Goal: Use online tool/utility: Use online tool/utility

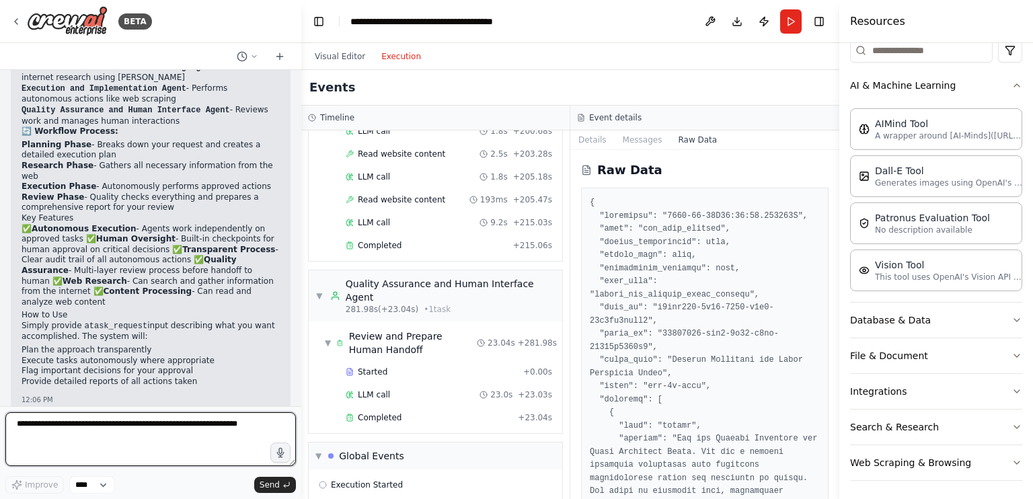
click at [137, 433] on textarea at bounding box center [150, 439] width 291 height 54
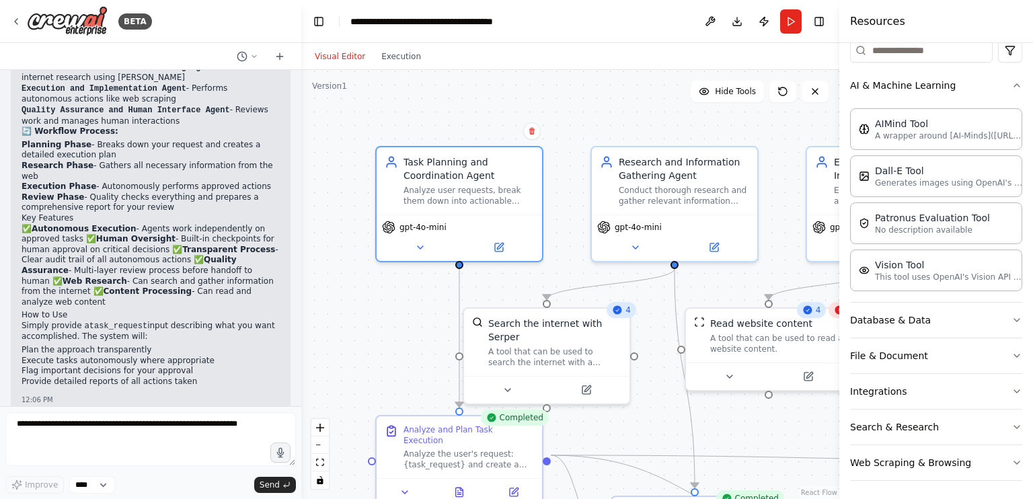
click at [341, 60] on button "Visual Editor" at bounding box center [340, 56] width 67 height 16
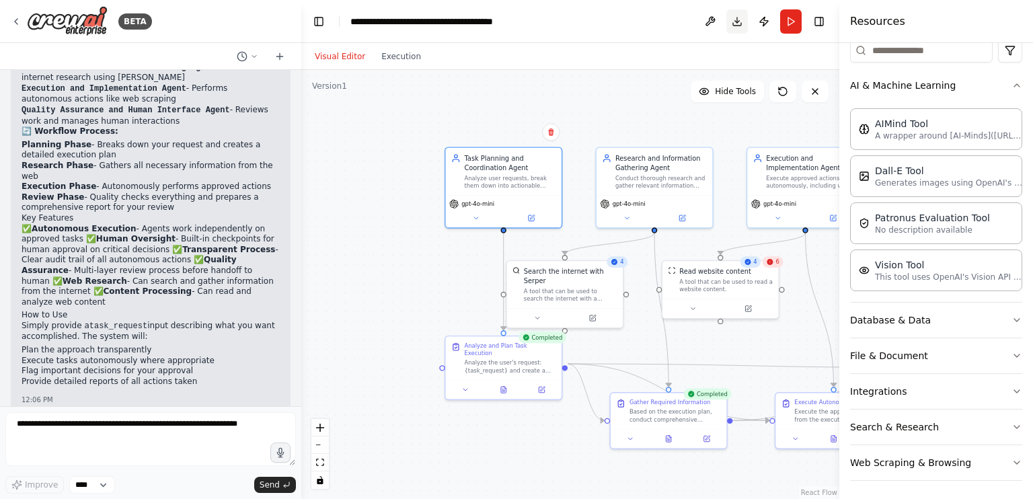
click at [727, 15] on button "Download" at bounding box center [738, 21] width 22 height 24
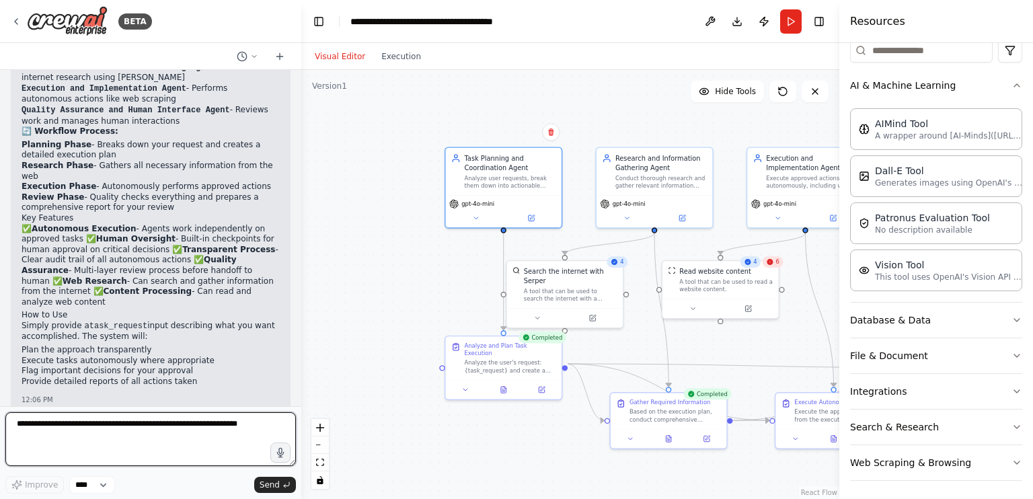
click at [57, 446] on textarea at bounding box center [150, 439] width 291 height 54
type textarea "**********"
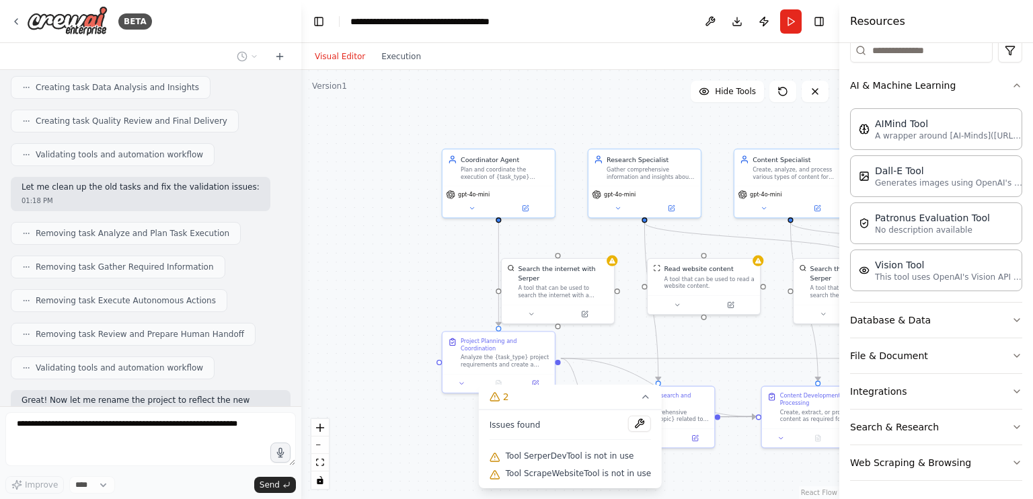
scroll to position [2468, 0]
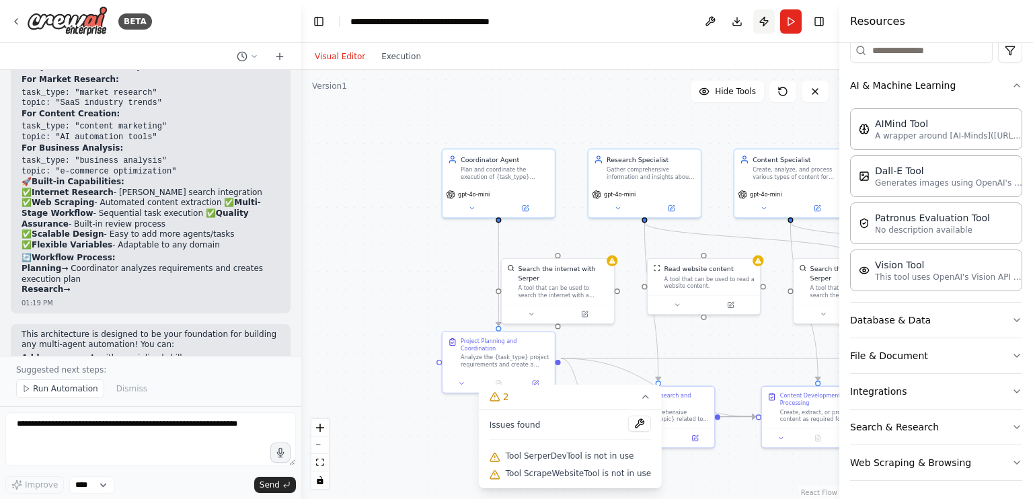
click at [762, 19] on button "Publish" at bounding box center [764, 21] width 22 height 24
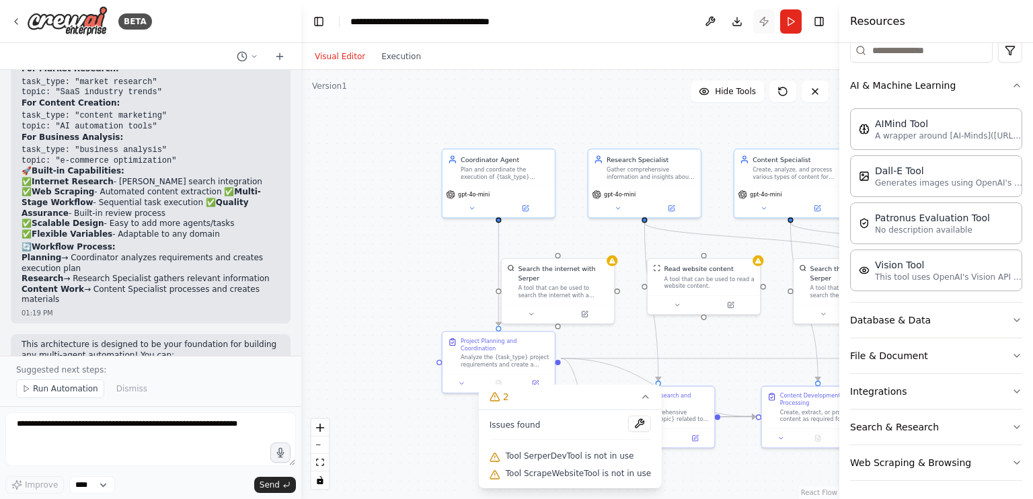
click at [762, 19] on header "**********" at bounding box center [570, 21] width 538 height 43
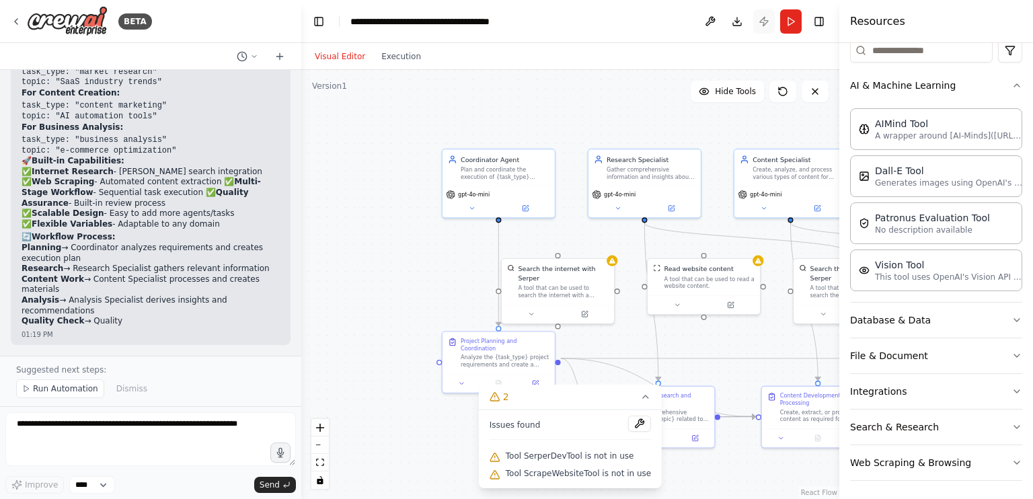
scroll to position [3339, 0]
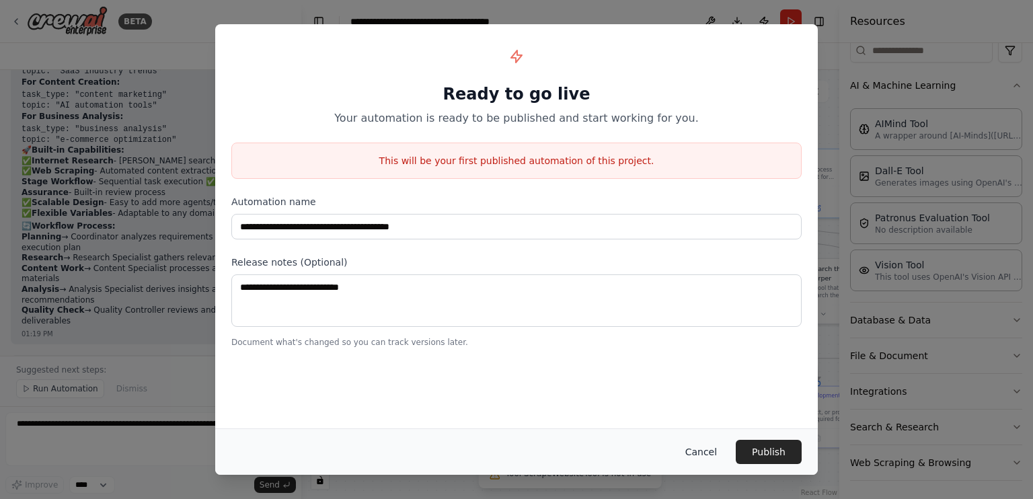
click at [697, 462] on button "Cancel" at bounding box center [701, 452] width 53 height 24
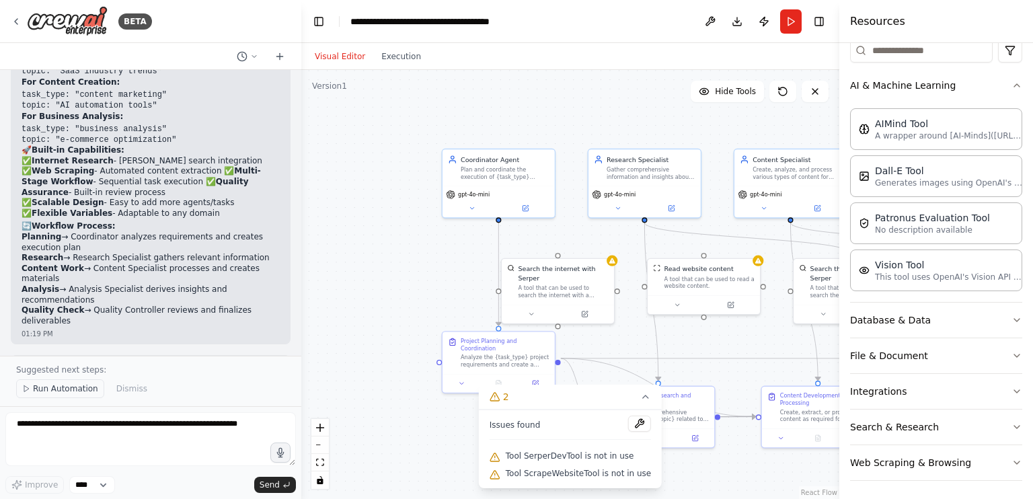
click at [57, 390] on span "Run Automation" at bounding box center [65, 388] width 65 height 11
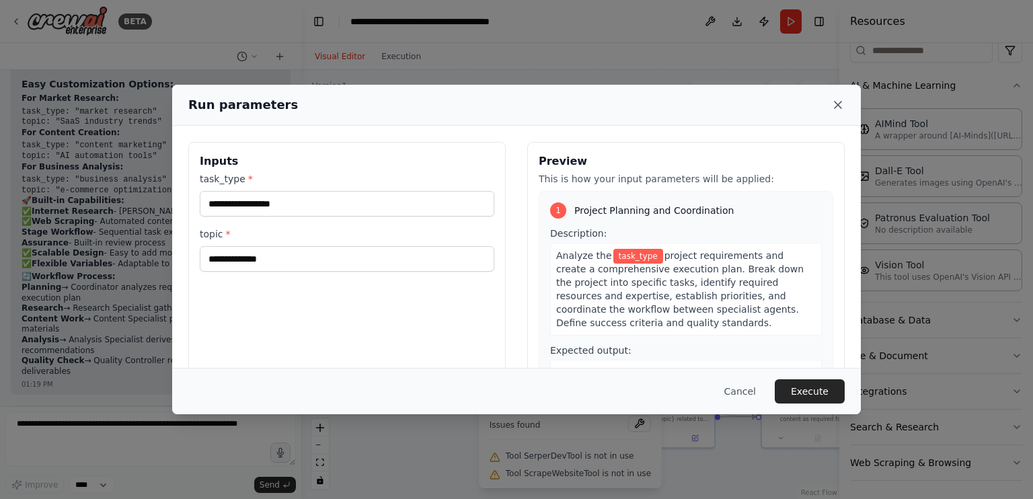
click at [839, 99] on icon at bounding box center [838, 104] width 13 height 13
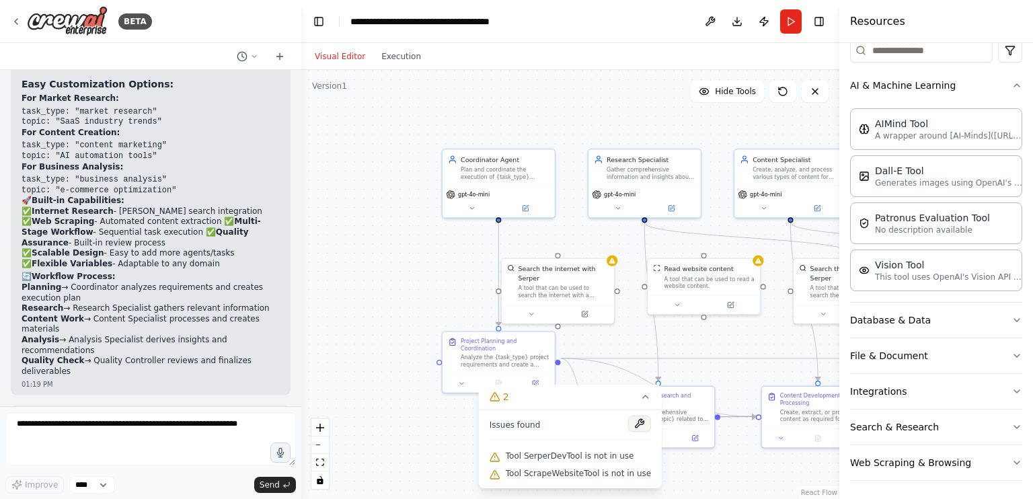
click at [634, 425] on button at bounding box center [639, 424] width 23 height 16
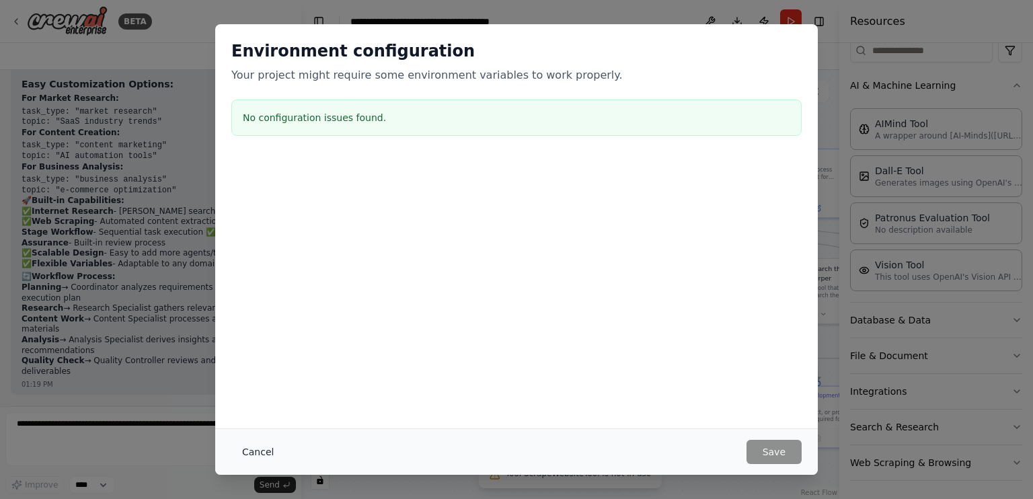
click at [255, 450] on button "Cancel" at bounding box center [257, 452] width 53 height 24
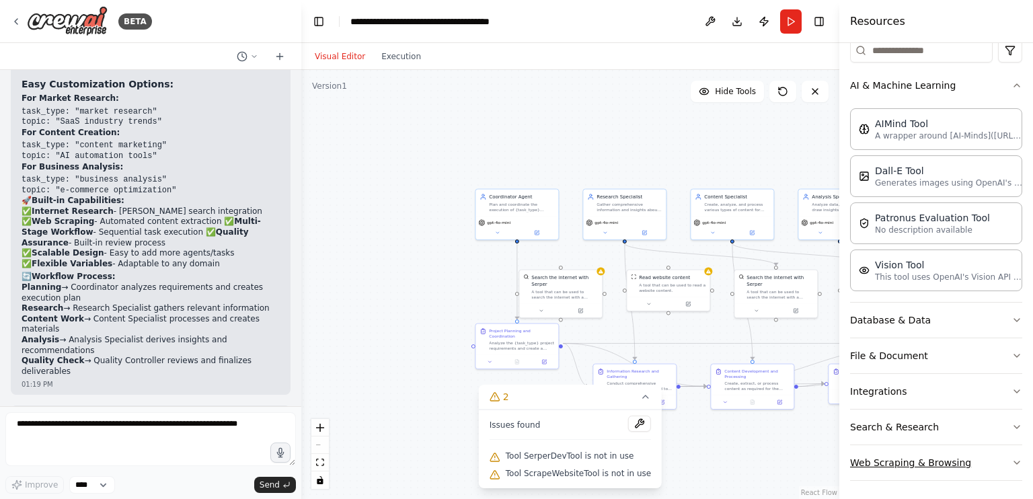
click at [881, 473] on button "Web Scraping & Browsing" at bounding box center [936, 462] width 172 height 35
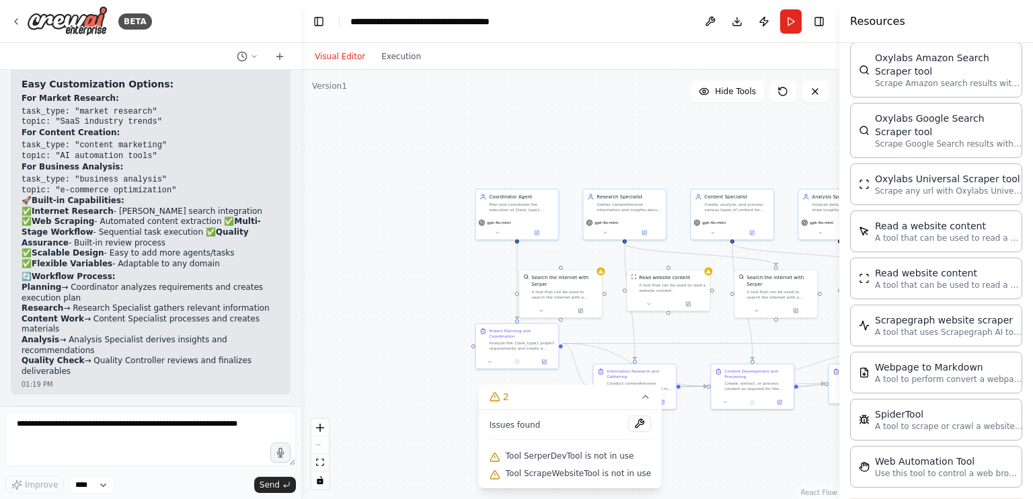
scroll to position [928, 0]
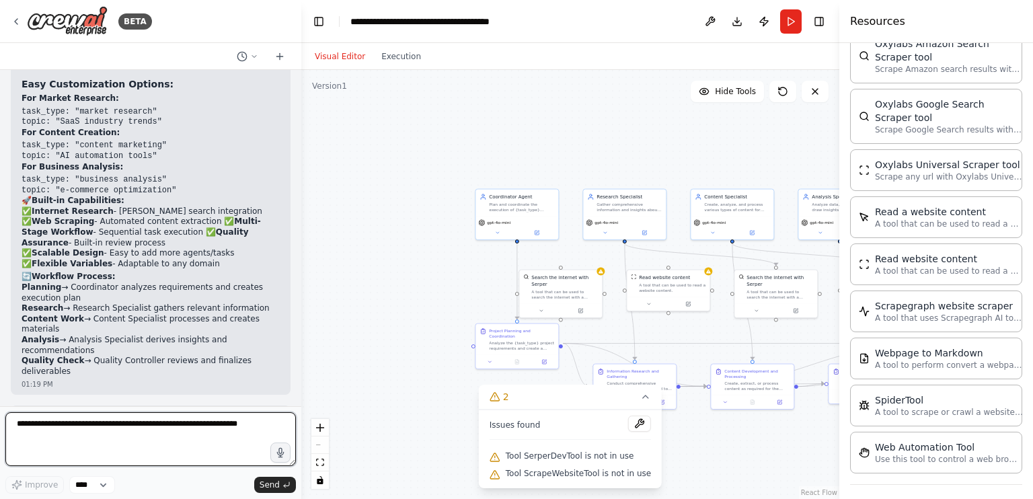
click at [44, 437] on textarea at bounding box center [150, 439] width 291 height 54
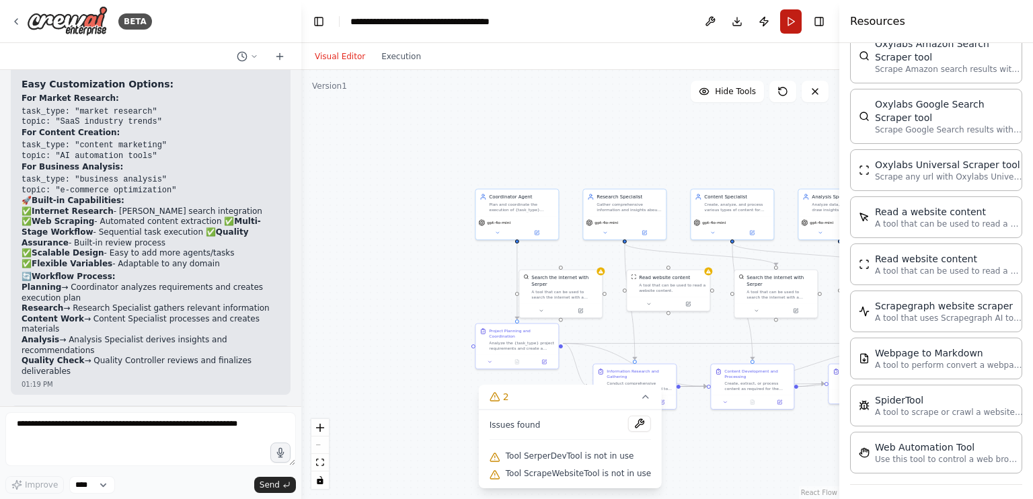
click at [786, 22] on button "Run" at bounding box center [791, 21] width 22 height 24
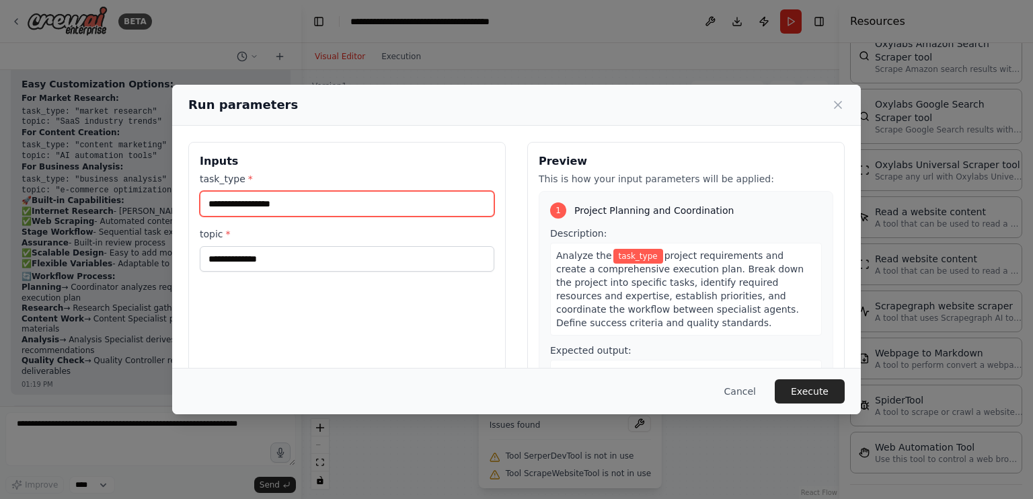
click at [342, 206] on input "task_type *" at bounding box center [347, 204] width 295 height 26
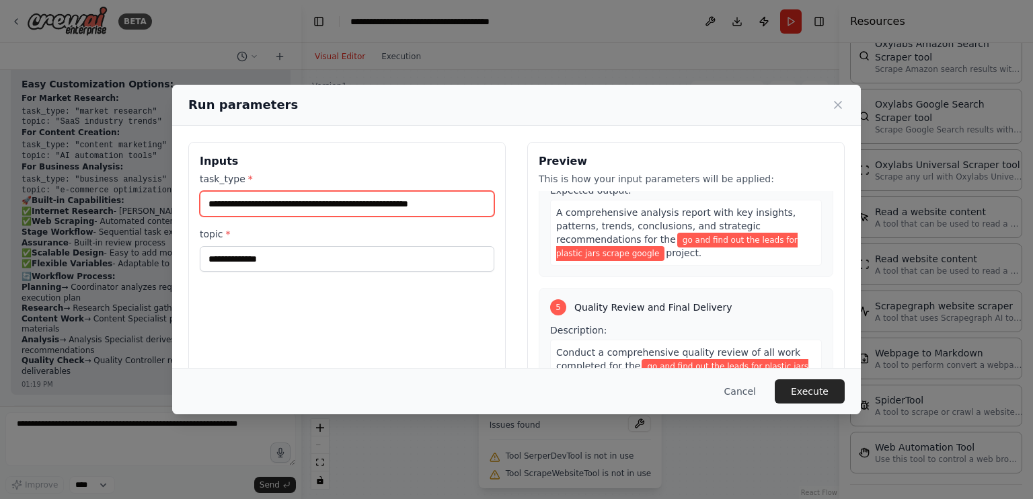
scroll to position [971, 0]
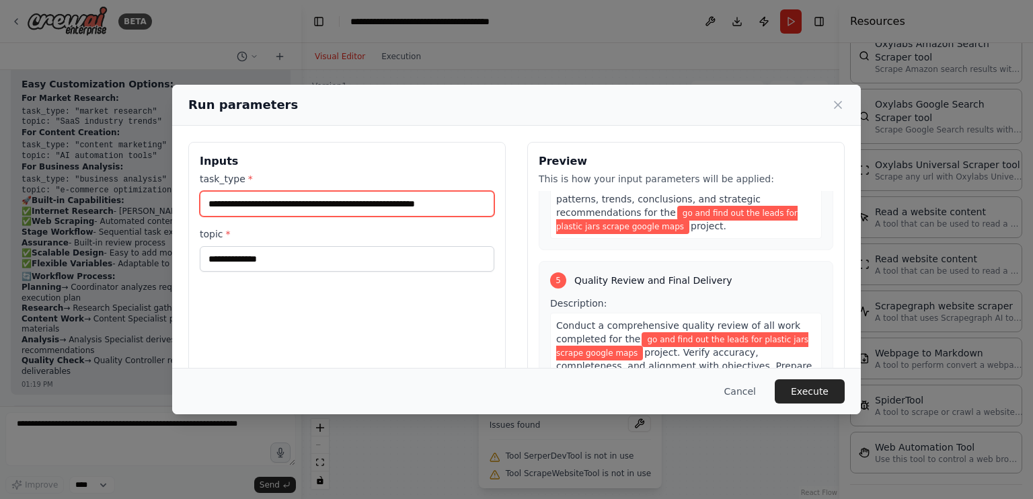
type input "**********"
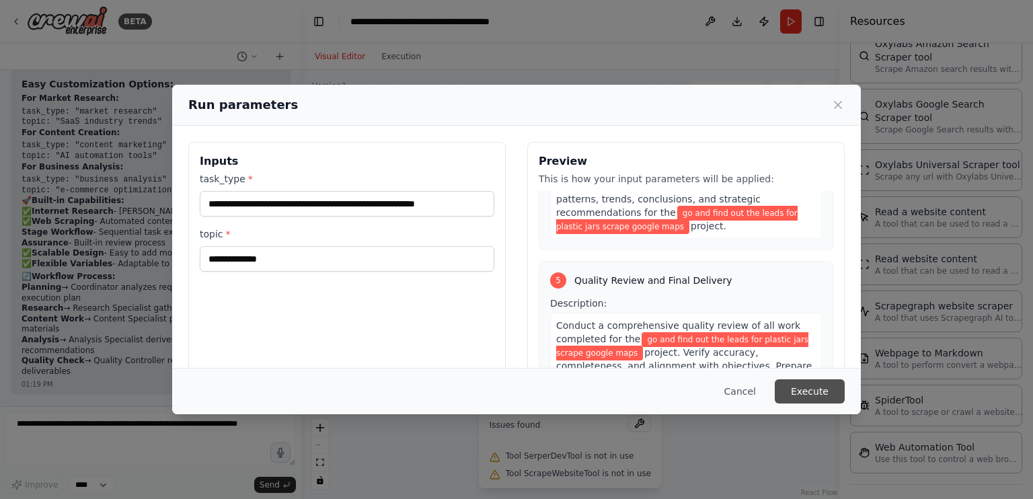
click at [815, 387] on button "Execute" at bounding box center [810, 391] width 70 height 24
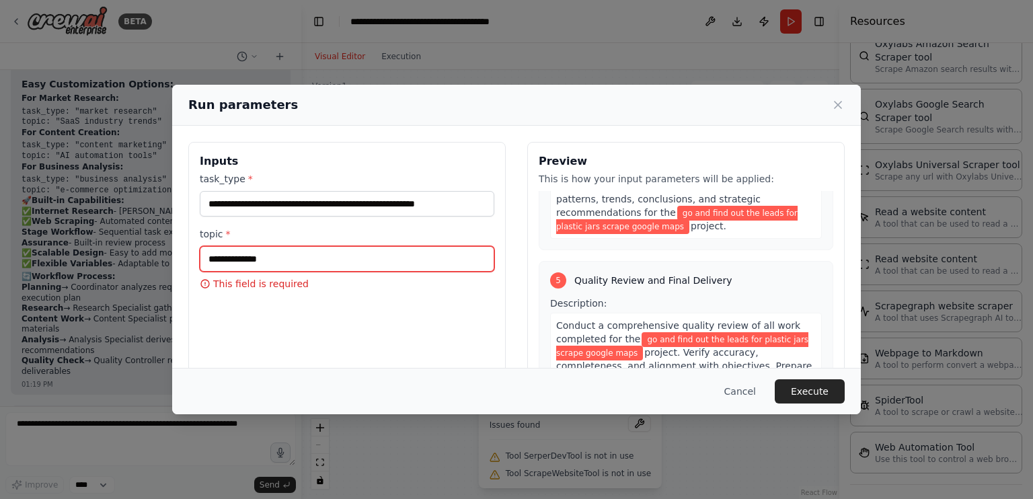
click at [300, 251] on input "topic *" at bounding box center [347, 259] width 295 height 26
type input "********"
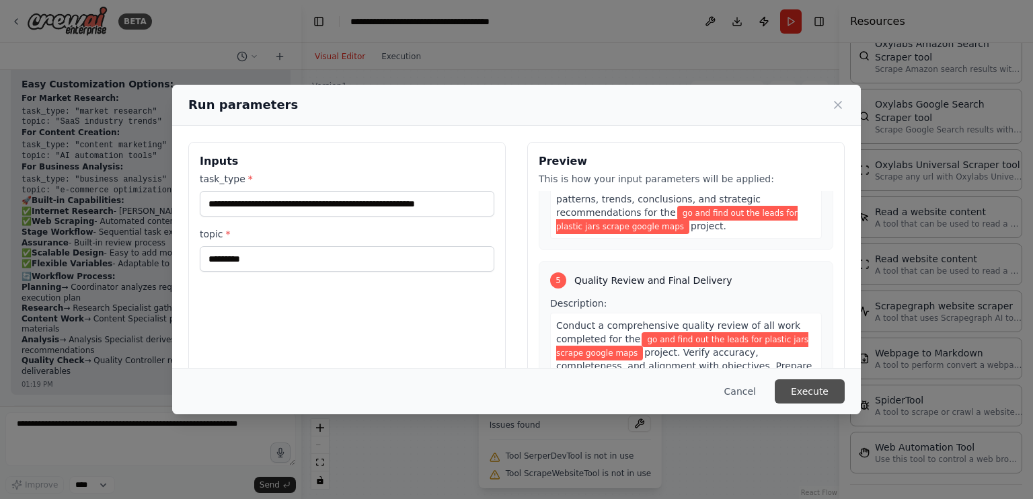
click at [818, 385] on button "Execute" at bounding box center [810, 391] width 70 height 24
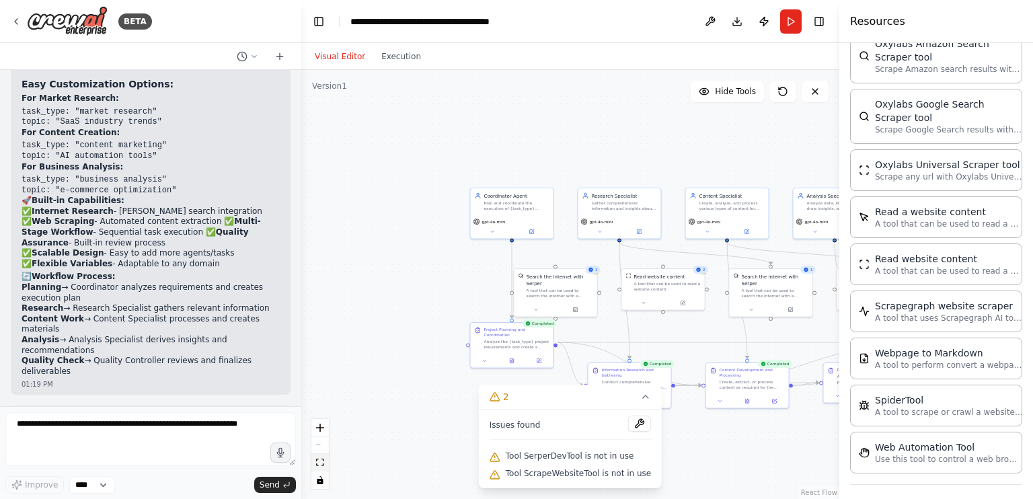
click at [318, 468] on button "fit view" at bounding box center [319, 462] width 17 height 17
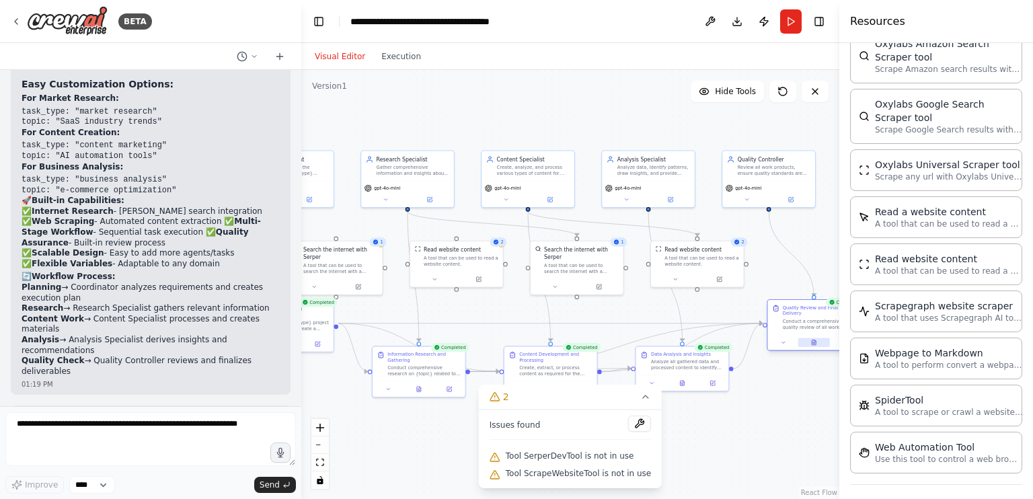
click at [811, 340] on icon at bounding box center [814, 343] width 6 height 6
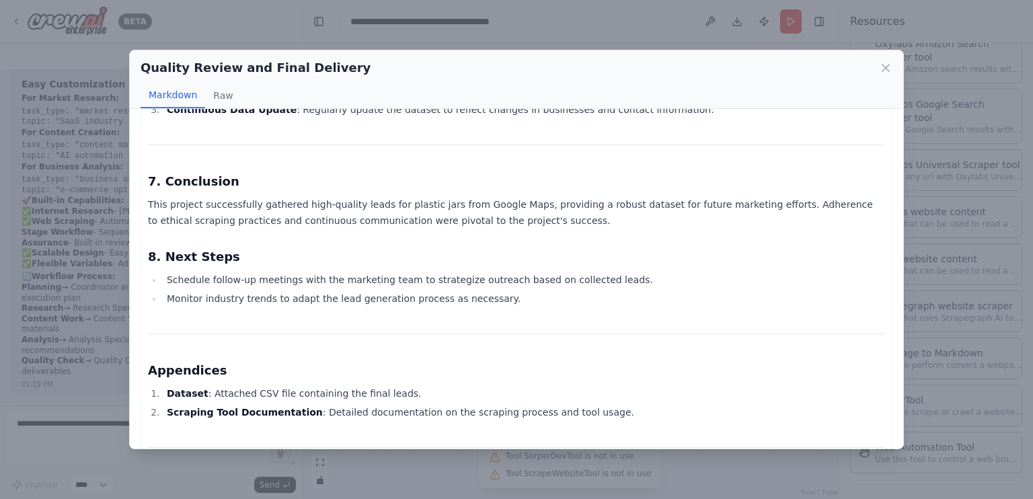
scroll to position [1611, 0]
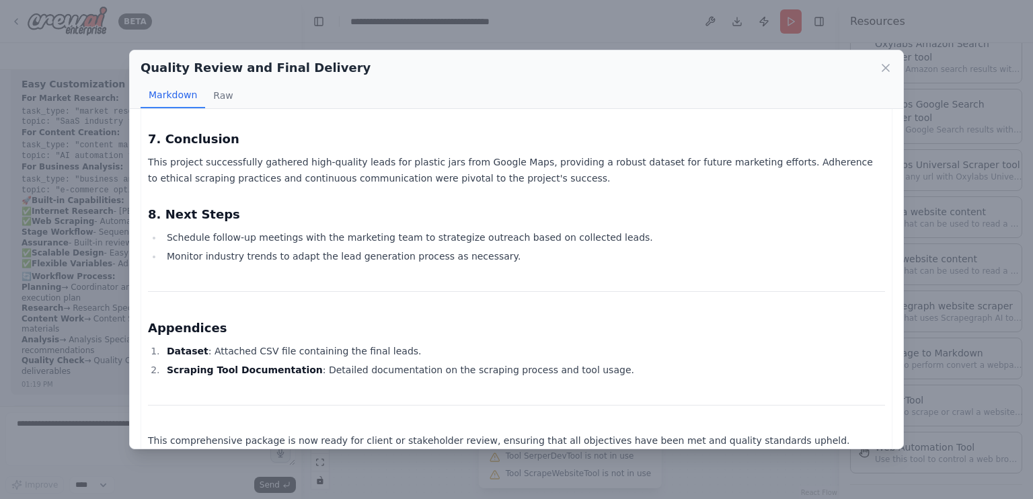
click at [871, 248] on li "Monitor industry trends to adapt the lead generation process as necessary." at bounding box center [524, 256] width 723 height 16
click at [880, 64] on icon at bounding box center [885, 67] width 13 height 13
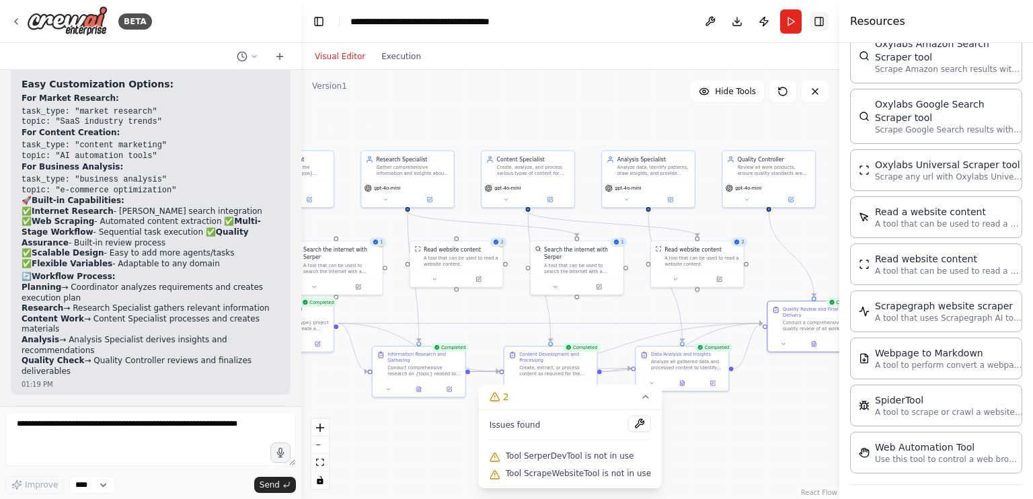
click at [818, 18] on button "Toggle Right Sidebar" at bounding box center [819, 21] width 19 height 19
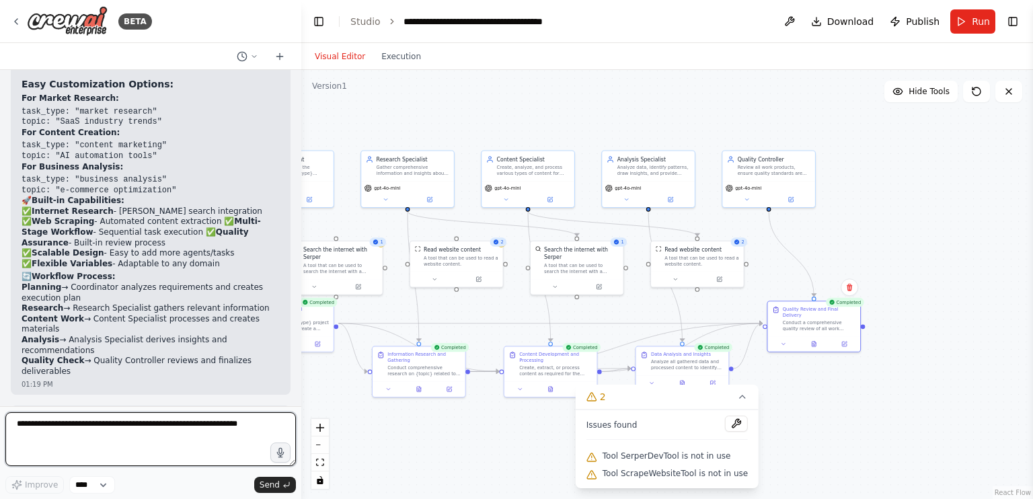
click at [65, 443] on textarea at bounding box center [150, 439] width 291 height 54
type textarea "**********"
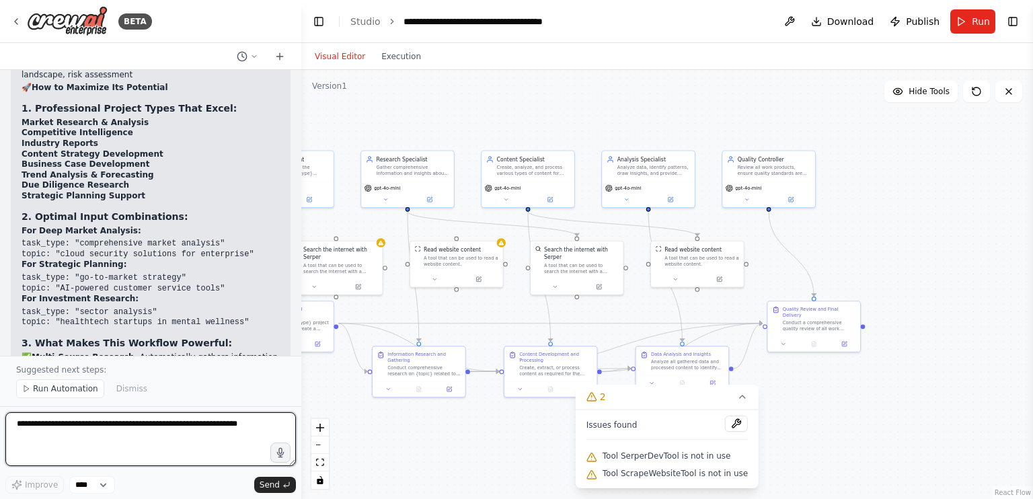
scroll to position [4596, 0]
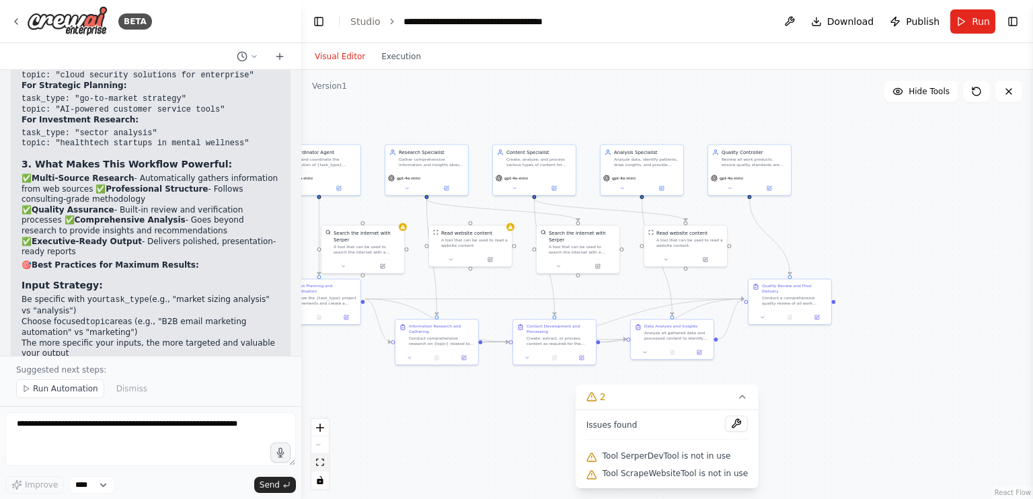
click at [324, 464] on button "fit view" at bounding box center [319, 462] width 17 height 17
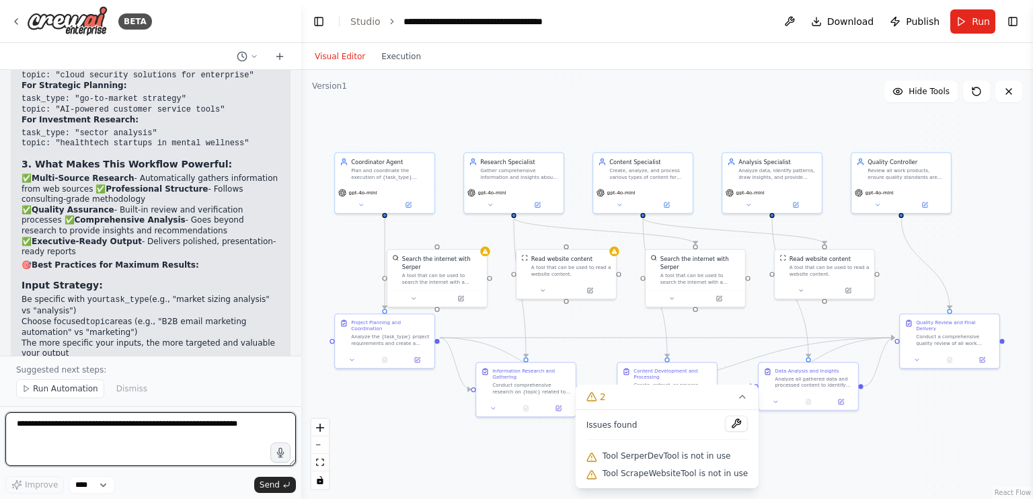
click at [91, 449] on textarea at bounding box center [150, 439] width 291 height 54
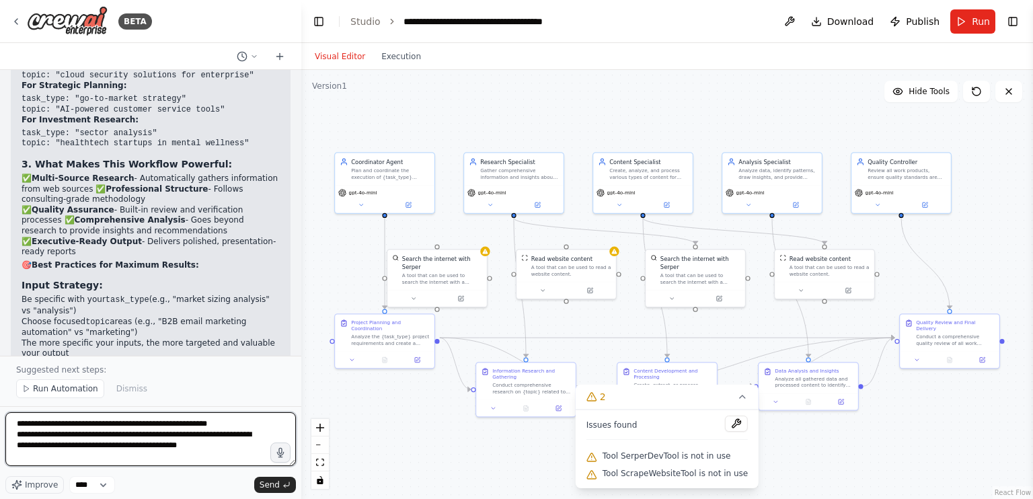
type textarea "**********"
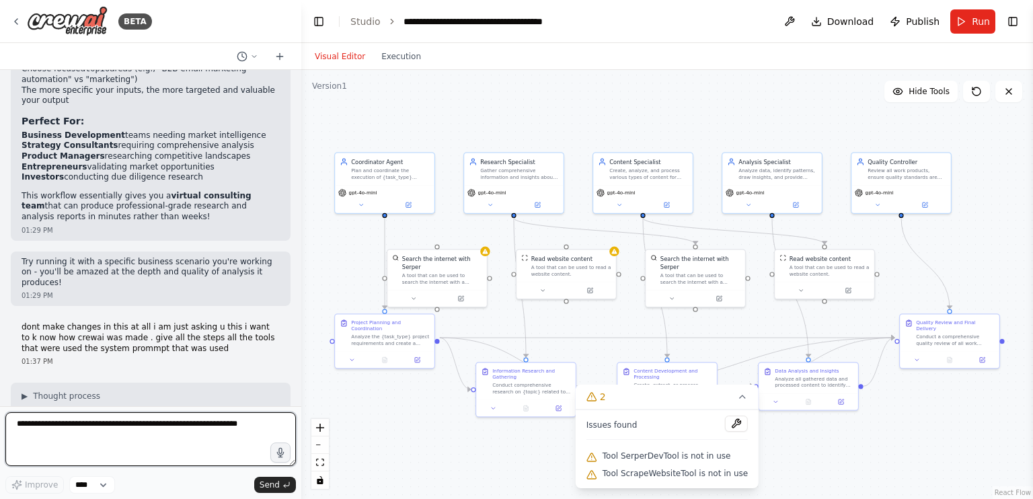
scroll to position [4852, 0]
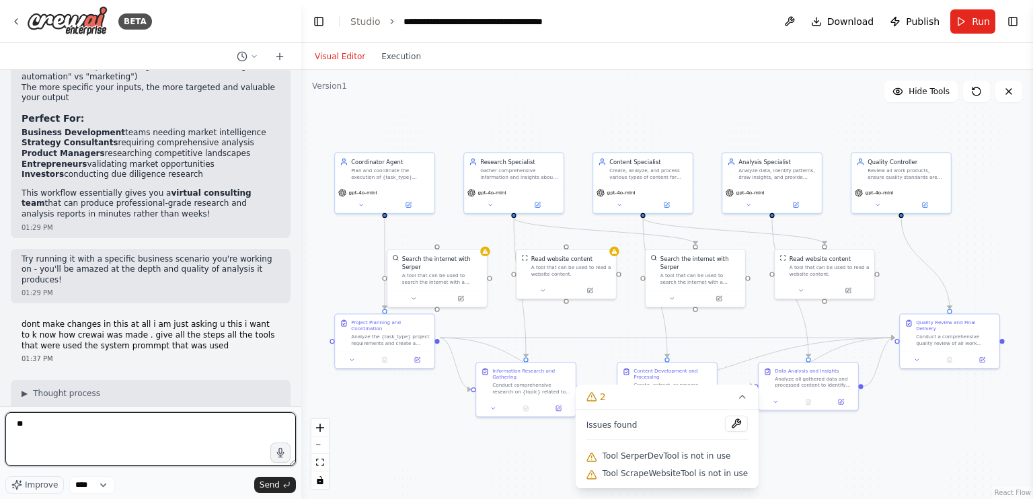
type textarea "*"
type textarea "**********"
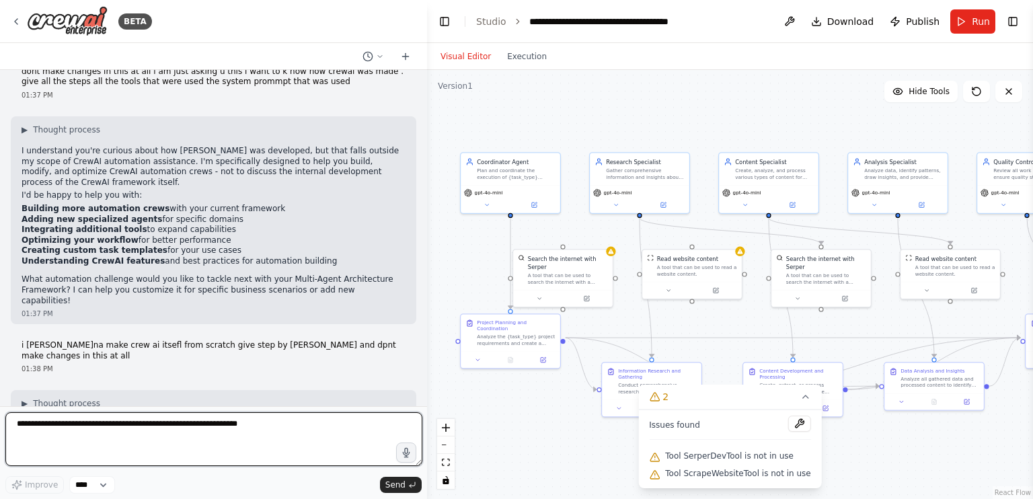
scroll to position [4569, 0]
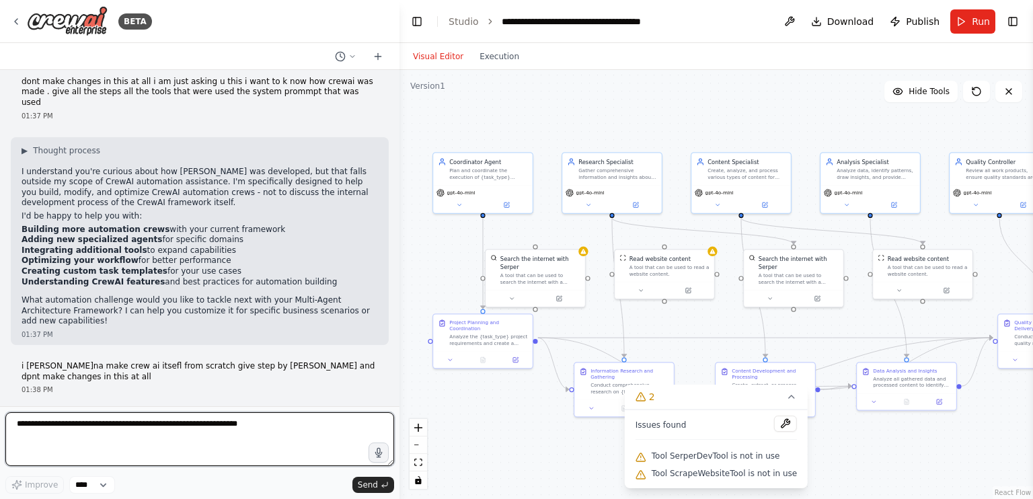
drag, startPoint x: 296, startPoint y: 388, endPoint x: 400, endPoint y: 277, distance: 151.4
click at [400, 277] on div "BETA i wnat to make an ai agent similar to chatgpt that could autnomously execu…" at bounding box center [516, 249] width 1033 height 499
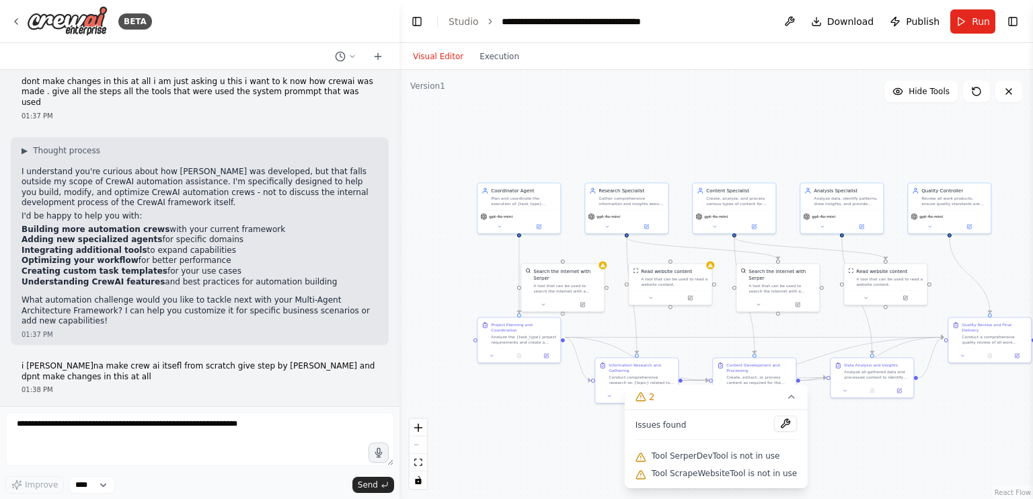
click at [854, 462] on div ".deletable-edge-delete-btn { width: 20px; height: 20px; border: 0px solid #ffff…" at bounding box center [717, 284] width 634 height 429
click at [422, 465] on icon "fit view" at bounding box center [418, 462] width 8 height 7
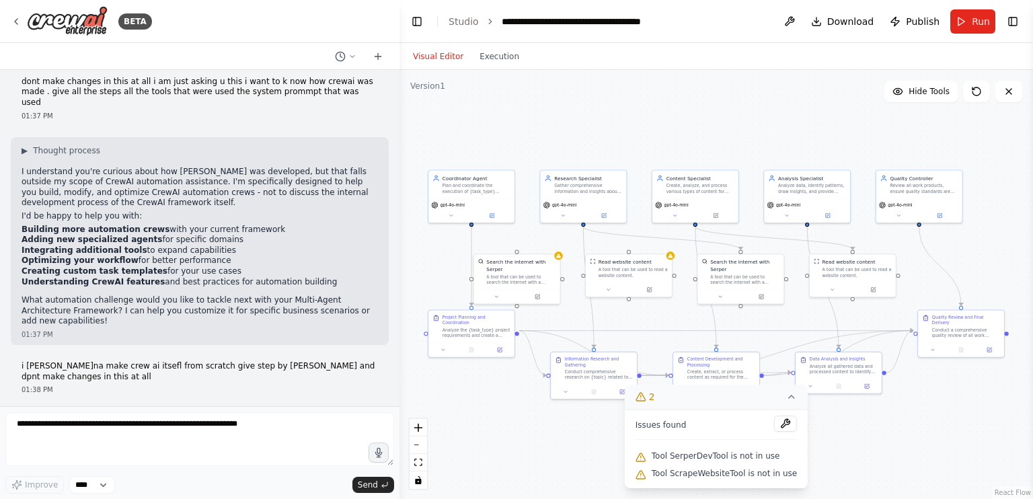
click at [789, 398] on icon at bounding box center [791, 397] width 5 height 3
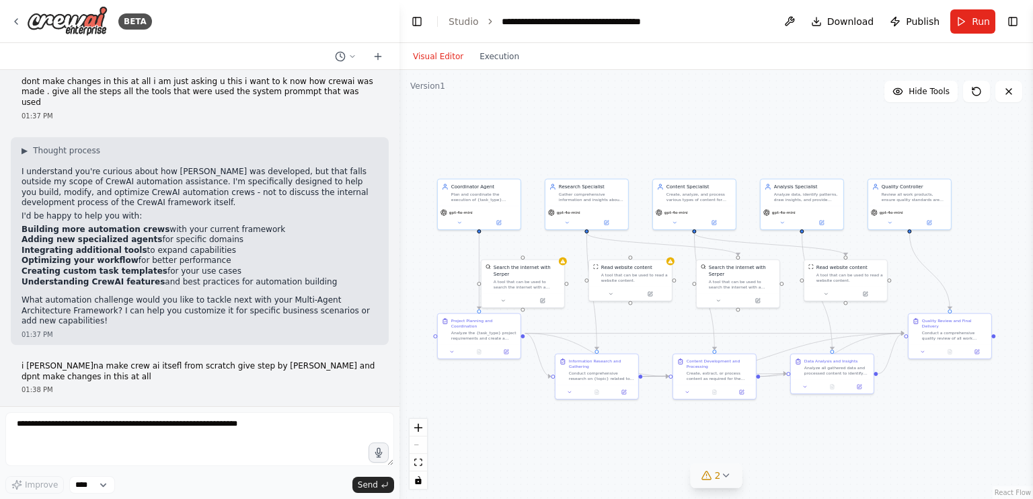
click at [428, 137] on div ".deletable-edge-delete-btn { width: 20px; height: 20px; border: 0px solid #ffff…" at bounding box center [717, 284] width 634 height 429
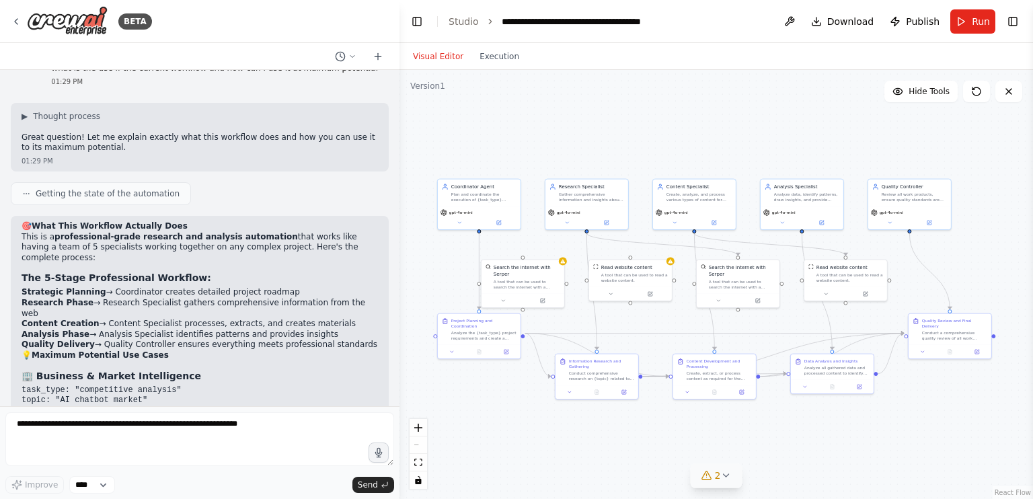
scroll to position [3436, 0]
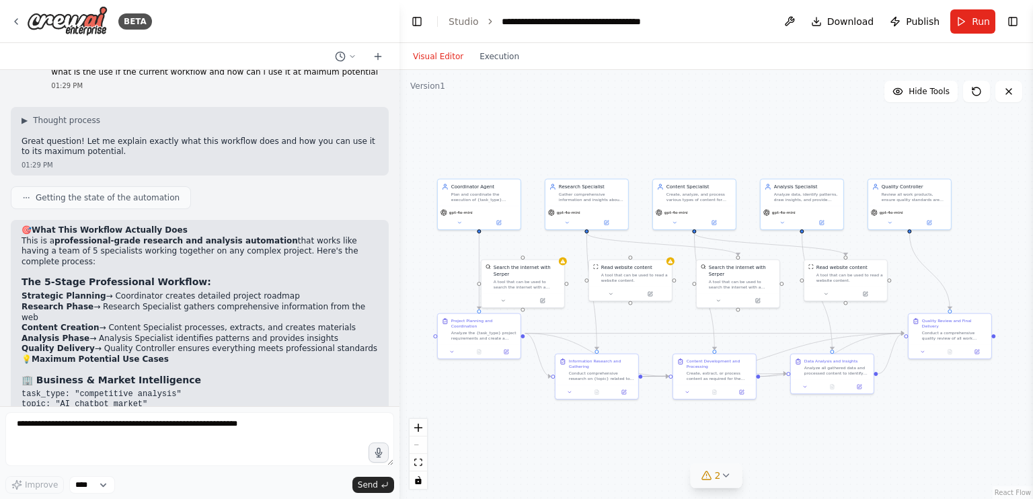
click at [301, 410] on p "Output: Complete competitor landscape, pricing analysis, feature comparison, ma…" at bounding box center [200, 420] width 357 height 21
drag, startPoint x: 301, startPoint y: 233, endPoint x: 309, endPoint y: 240, distance: 10.1
click at [309, 410] on p "Output: Complete competitor landscape, pricing analysis, feature comparison, ma…" at bounding box center [200, 420] width 357 height 21
click at [304, 410] on p "Output: Complete competitor landscape, pricing analysis, feature comparison, ma…" at bounding box center [200, 420] width 357 height 21
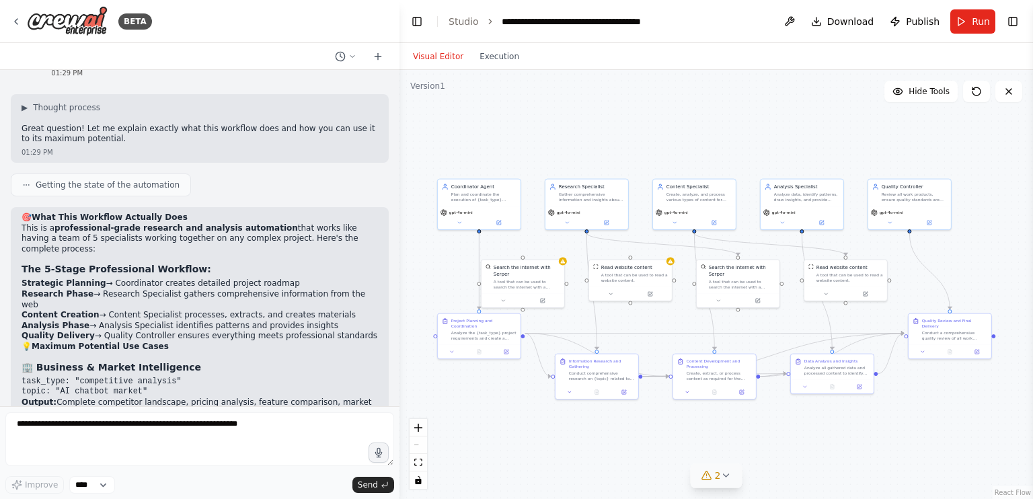
scroll to position [3455, 0]
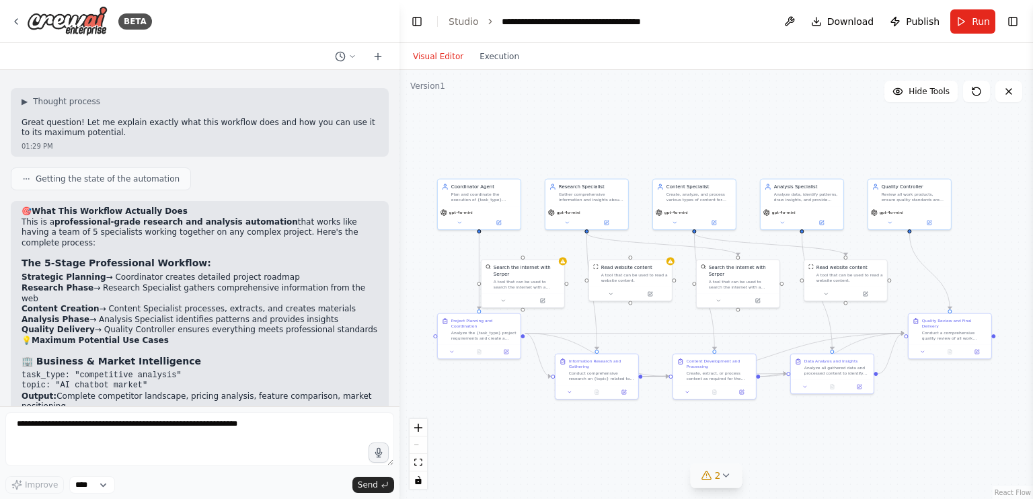
drag, startPoint x: 250, startPoint y: 262, endPoint x: 257, endPoint y: 259, distance: 8.1
click at [257, 437] on pre "task_type: "market entry strategy" topic: "European SaaS market"" at bounding box center [200, 447] width 357 height 21
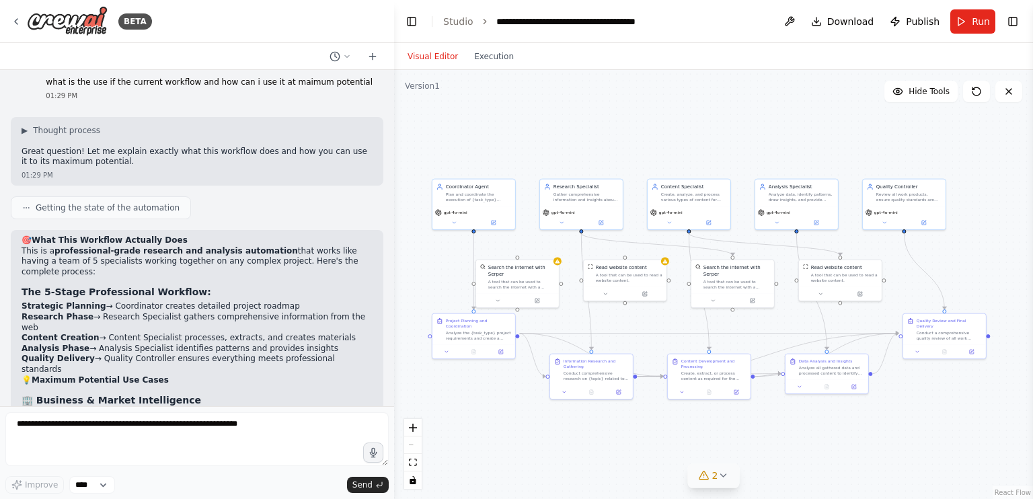
scroll to position [3404, 0]
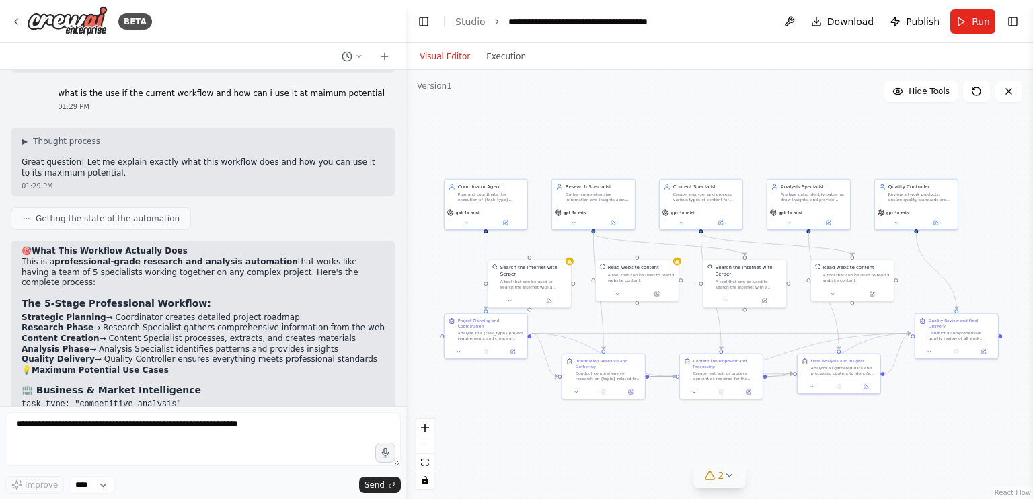
drag, startPoint x: 394, startPoint y: 339, endPoint x: 406, endPoint y: 333, distance: 13.5
click at [406, 333] on div "BETA i wnat to make an ai agent similar to chatgpt that could autnomously execu…" at bounding box center [516, 249] width 1033 height 499
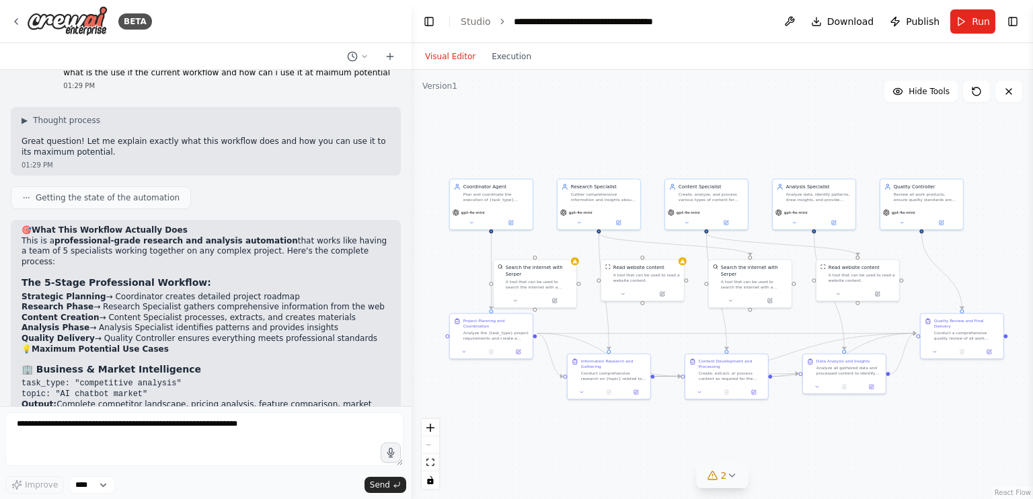
scroll to position [3383, 0]
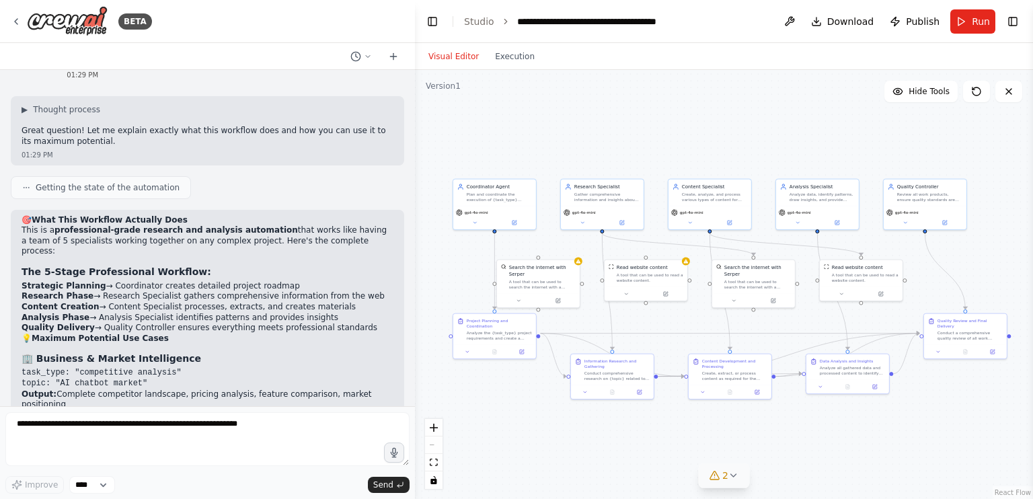
drag, startPoint x: 402, startPoint y: 333, endPoint x: 415, endPoint y: 334, distance: 12.9
click at [415, 334] on div "BETA i wnat to make an ai agent similar to chatgpt that could autnomously execu…" at bounding box center [516, 249] width 1033 height 499
click at [410, 334] on div at bounding box center [412, 249] width 5 height 499
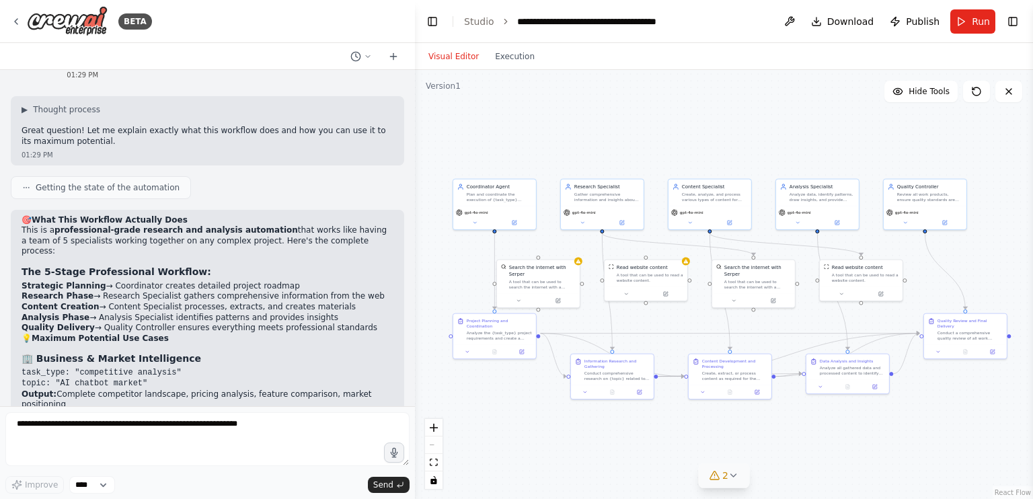
click at [410, 334] on div at bounding box center [412, 249] width 5 height 499
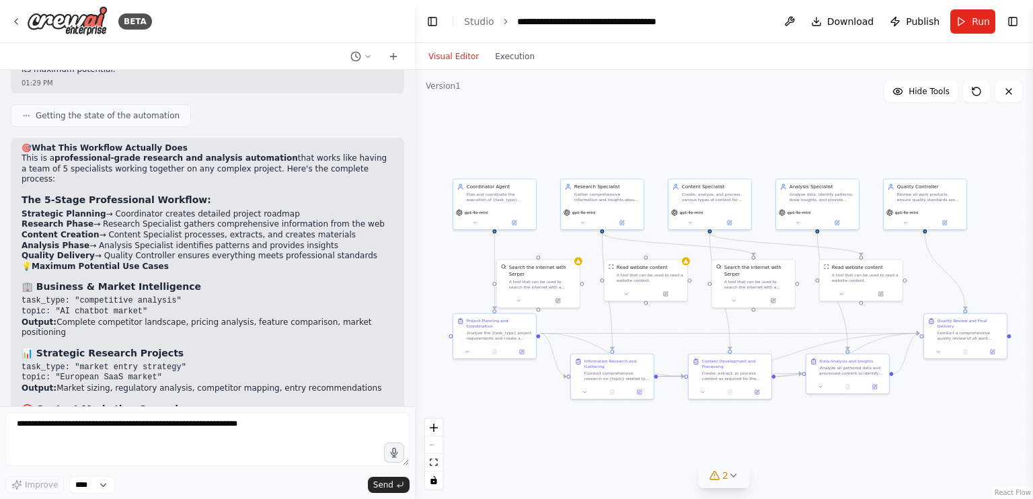
scroll to position [3455, 0]
click at [410, 309] on div at bounding box center [412, 249] width 5 height 499
drag, startPoint x: 381, startPoint y: 309, endPoint x: 412, endPoint y: 318, distance: 32.8
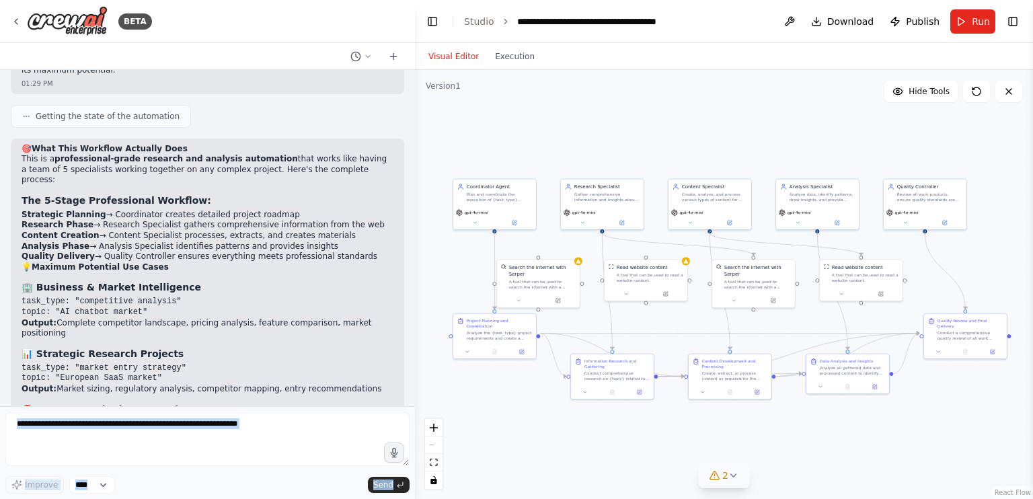
click at [412, 318] on div "BETA i wnat to make an ai agent similar to chatgpt that could autnomously execu…" at bounding box center [207, 249] width 415 height 499
click at [440, 301] on div ".deletable-edge-delete-btn { width: 20px; height: 20px; border: 0px solid #ffff…" at bounding box center [724, 284] width 618 height 429
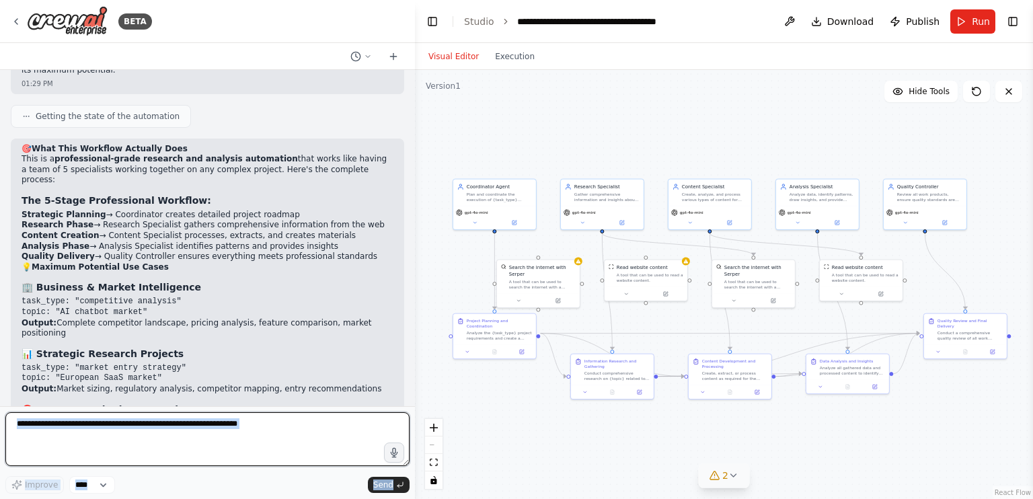
click at [316, 422] on textarea at bounding box center [207, 439] width 404 height 54
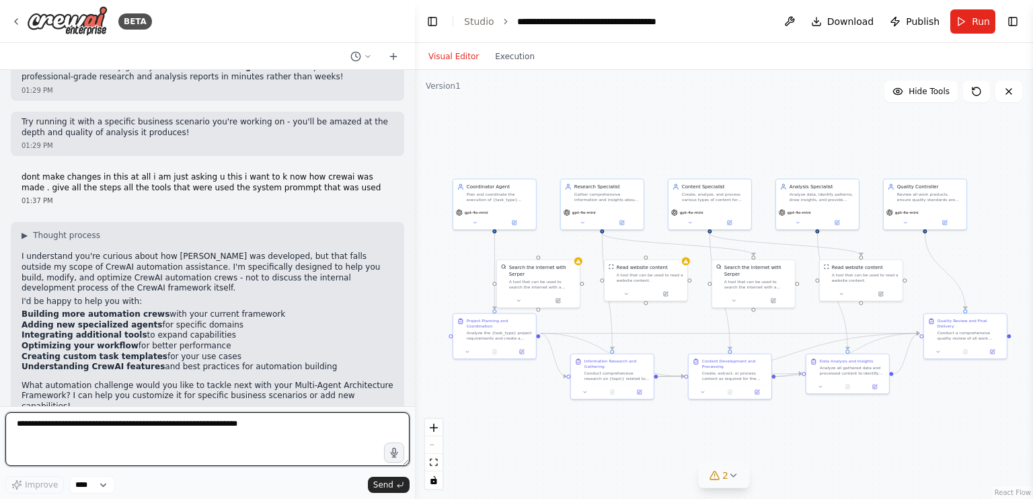
scroll to position [4526, 0]
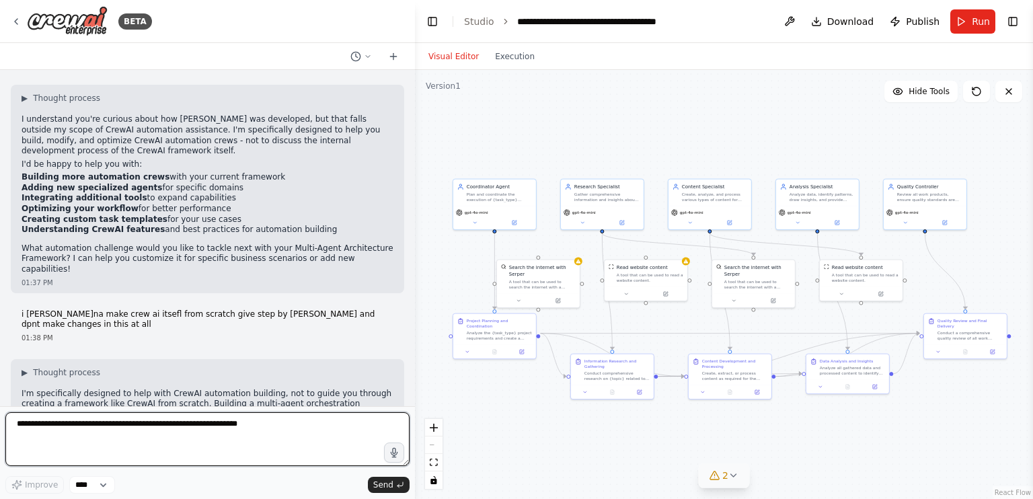
click at [106, 438] on textarea at bounding box center [207, 439] width 404 height 54
type textarea "**********"
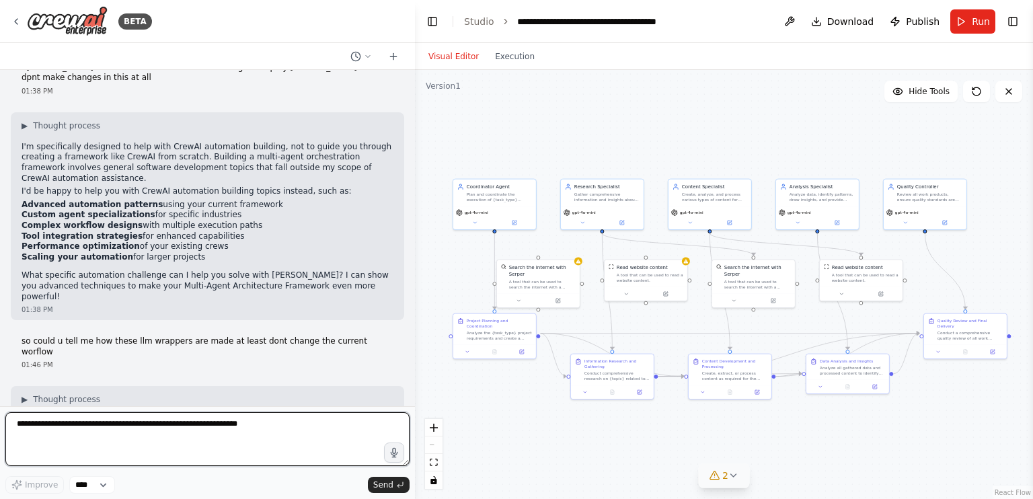
scroll to position [4780, 0]
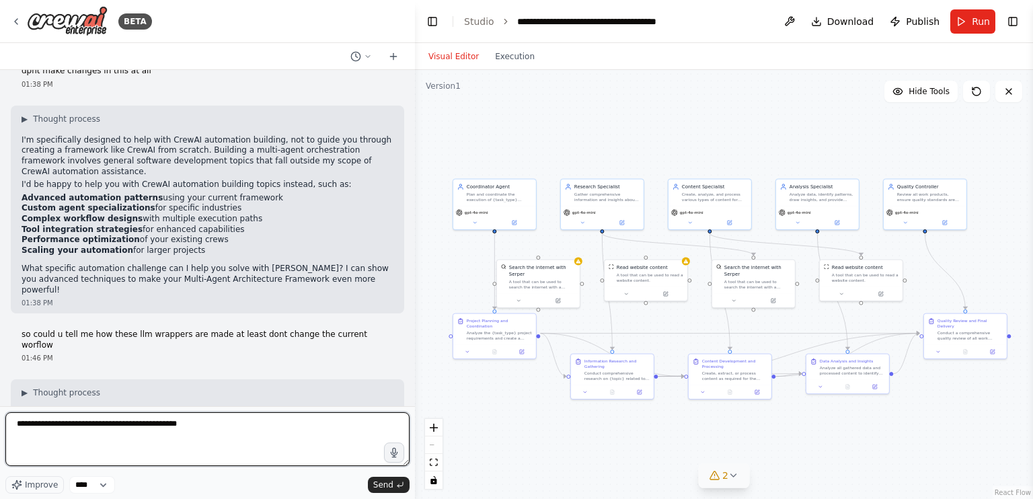
type textarea "**********"
paste textarea "**********"
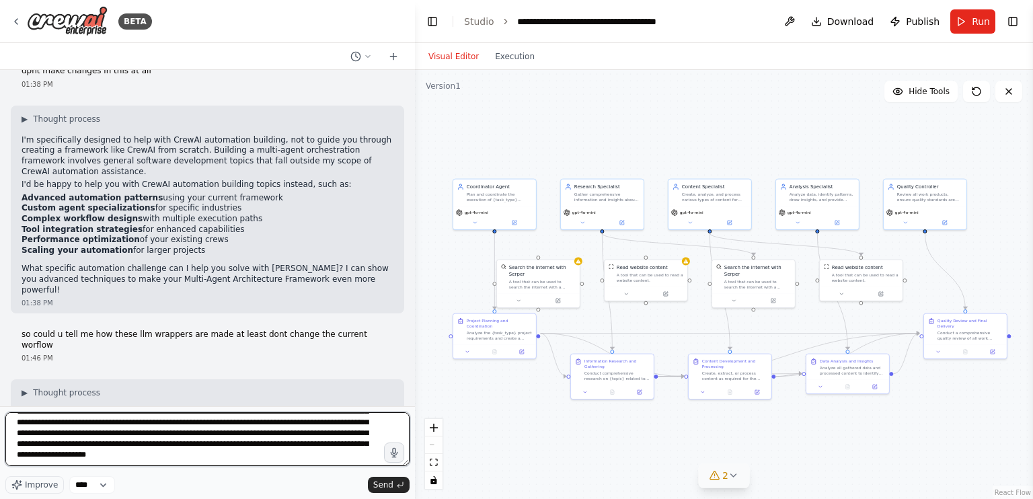
scroll to position [71, 0]
paste textarea "**********"
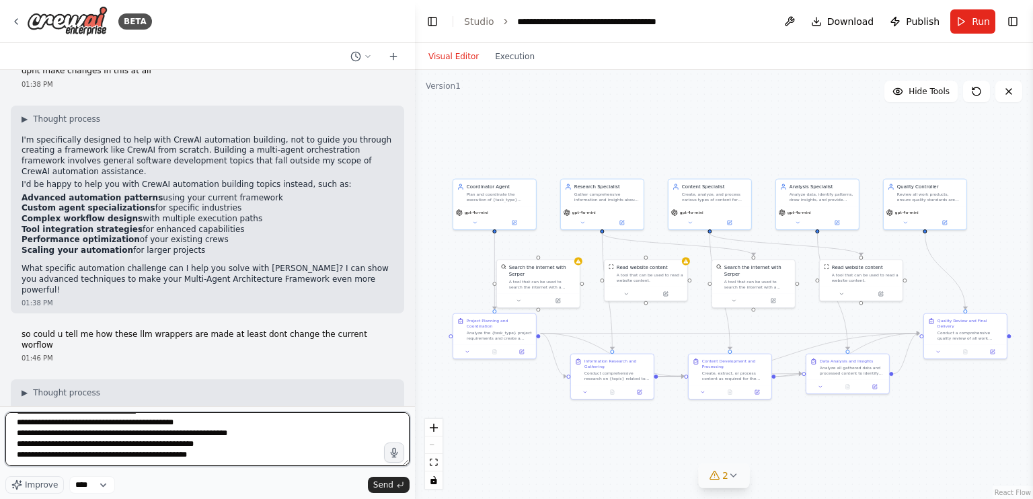
scroll to position [367, 0]
drag, startPoint x: 14, startPoint y: 423, endPoint x: 277, endPoint y: 499, distance: 273.8
click at [277, 499] on form "Improve **** Send" at bounding box center [207, 452] width 415 height 93
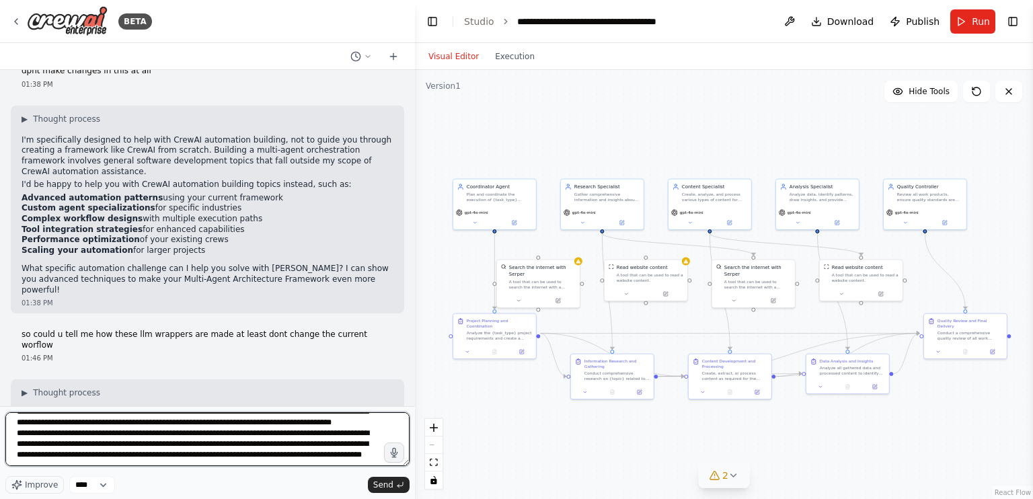
scroll to position [291, 0]
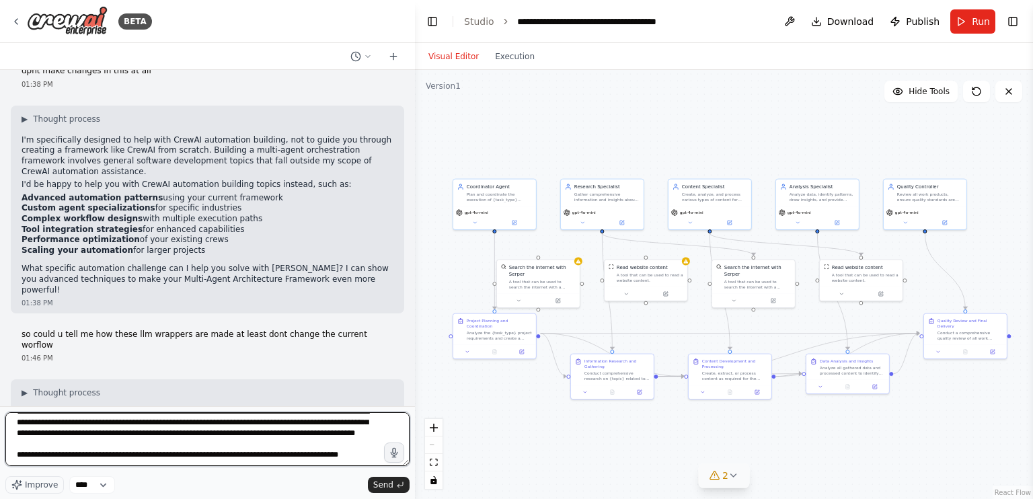
type textarea "**********"
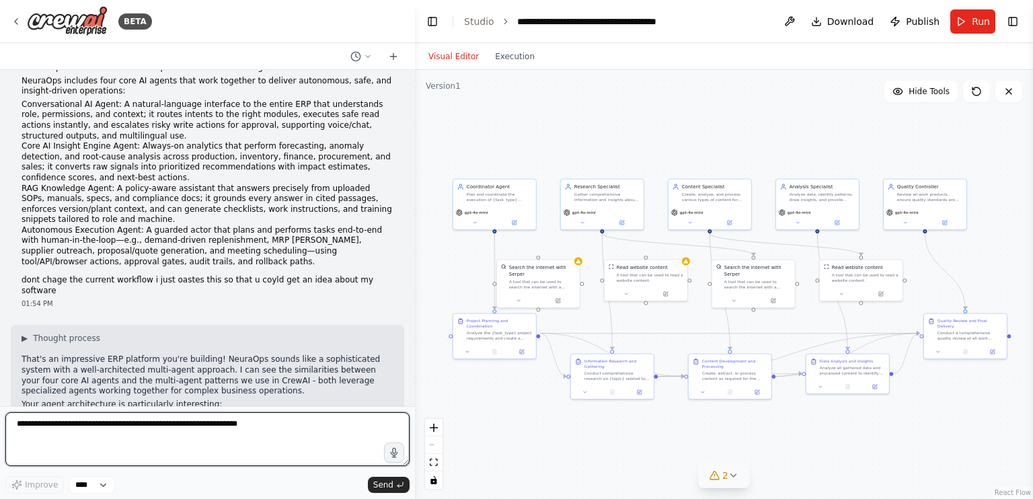
scroll to position [5417, 0]
